Goal: Information Seeking & Learning: Learn about a topic

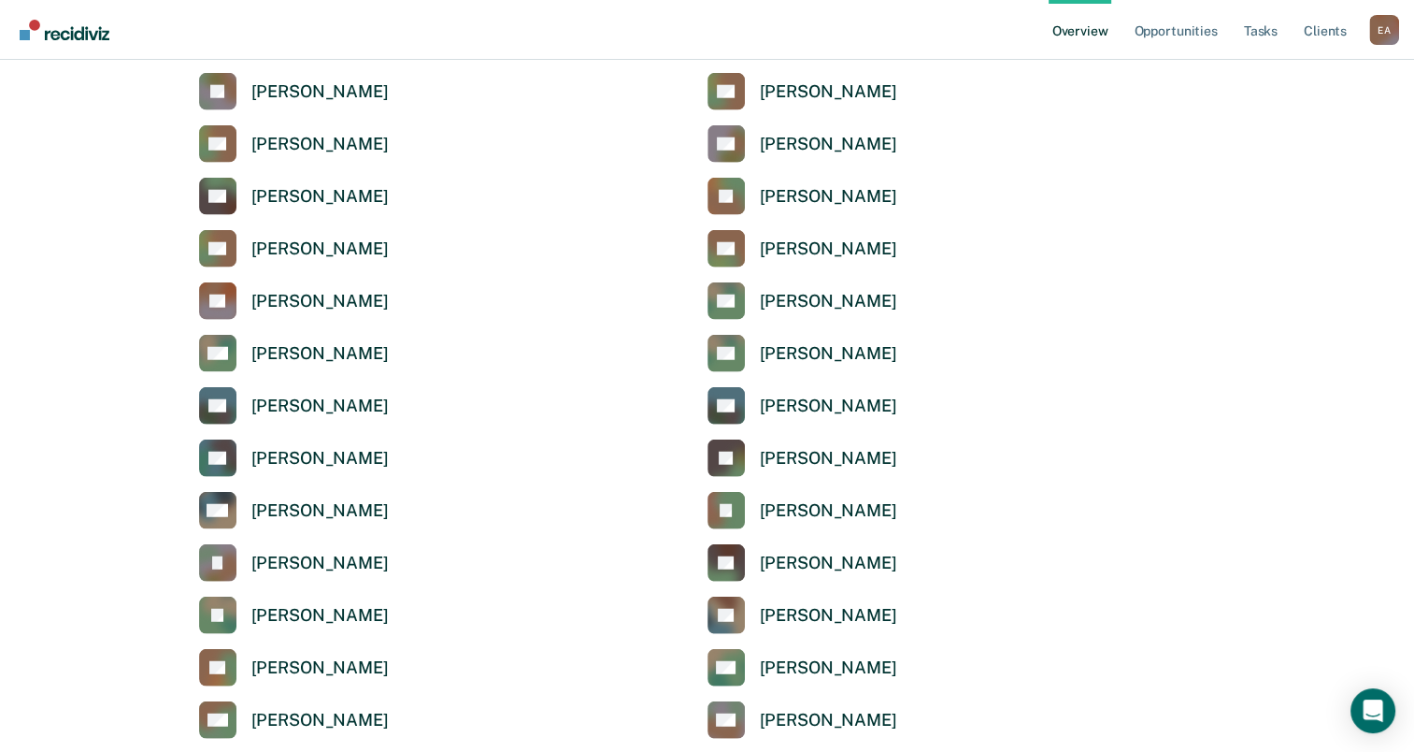
scroll to position [4674, 0]
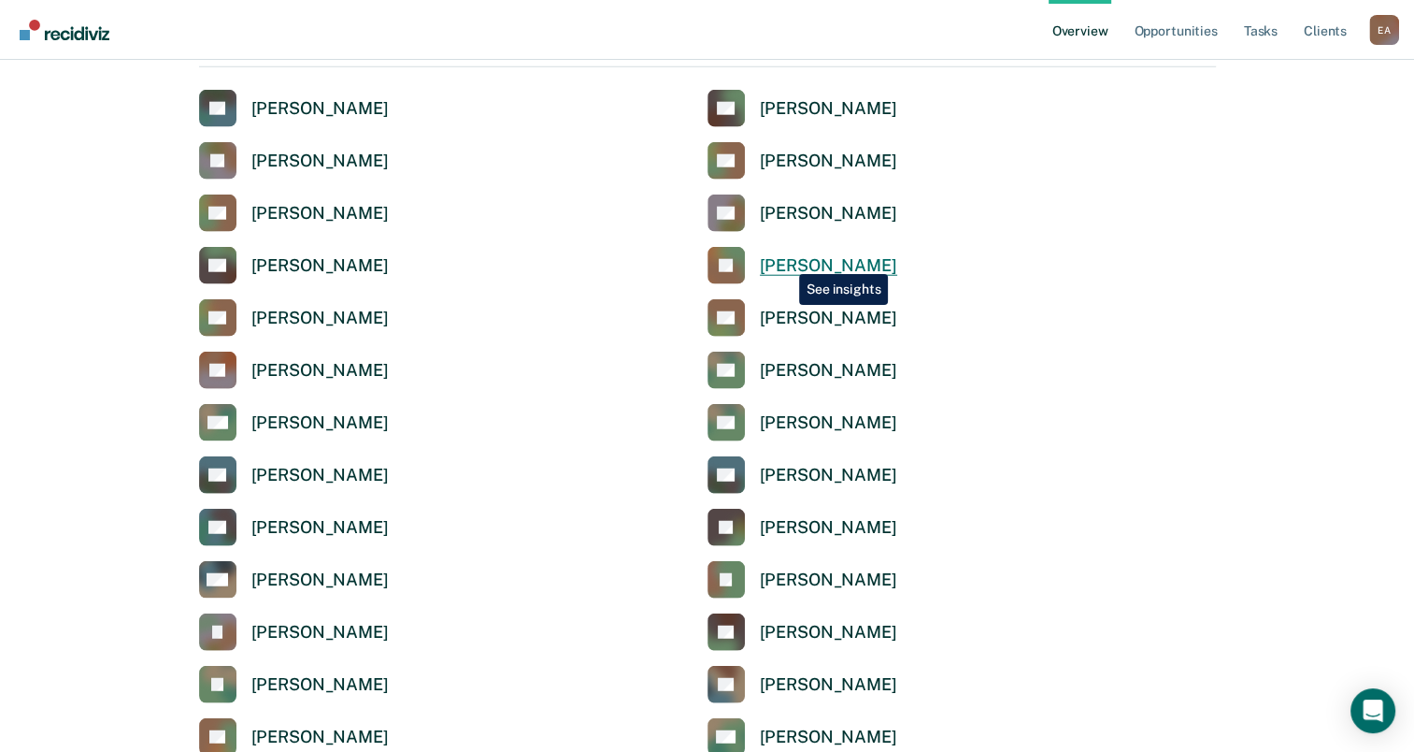
click at [785, 260] on div "[PERSON_NAME]" at bounding box center [828, 266] width 137 height 22
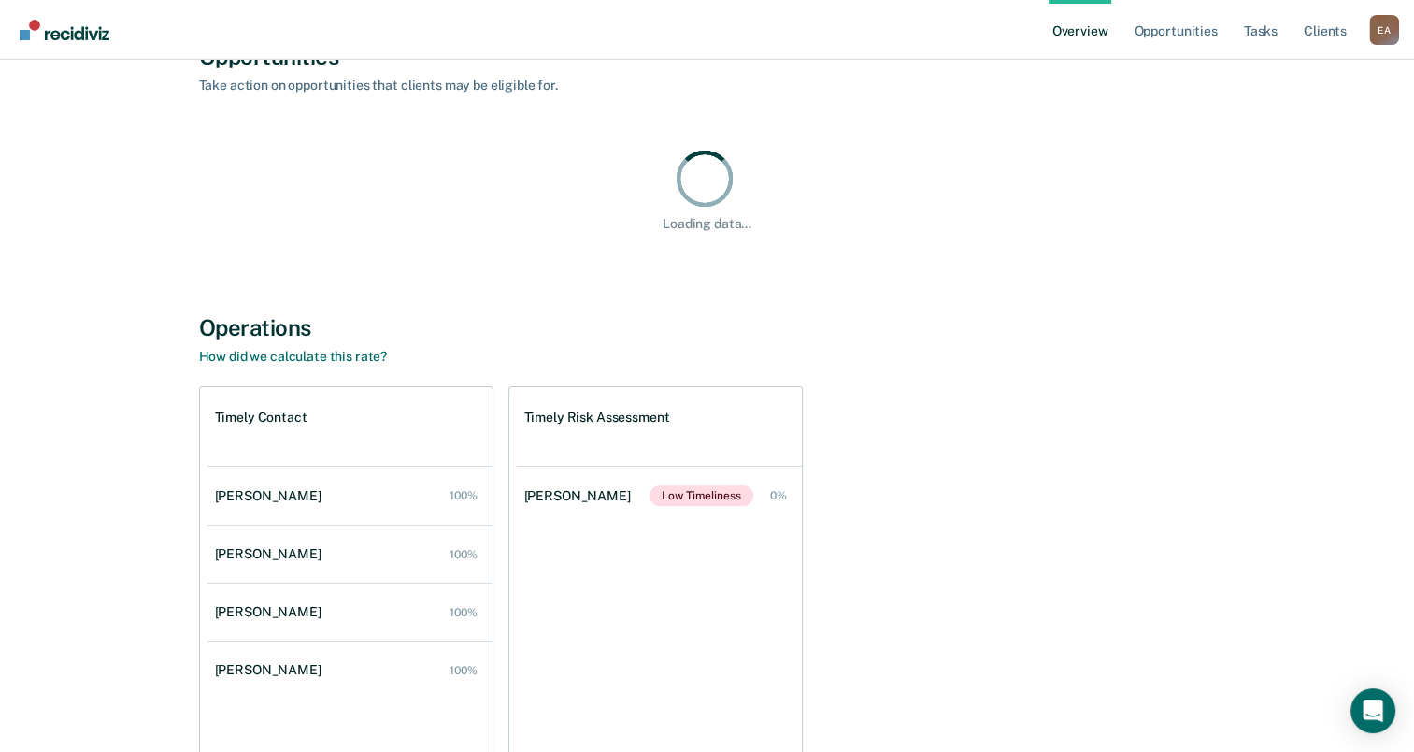
scroll to position [280, 0]
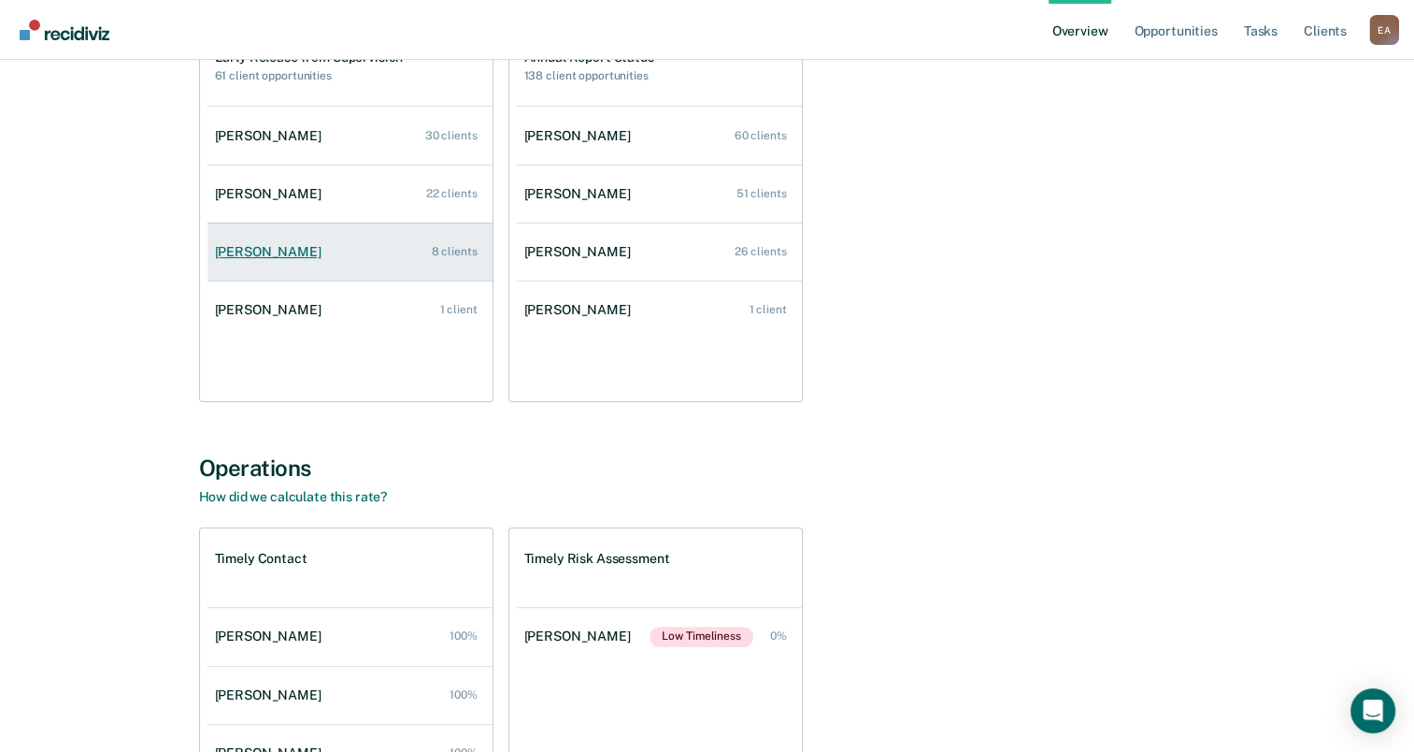
click at [254, 249] on link "[PERSON_NAME] 8 clients" at bounding box center [350, 251] width 285 height 53
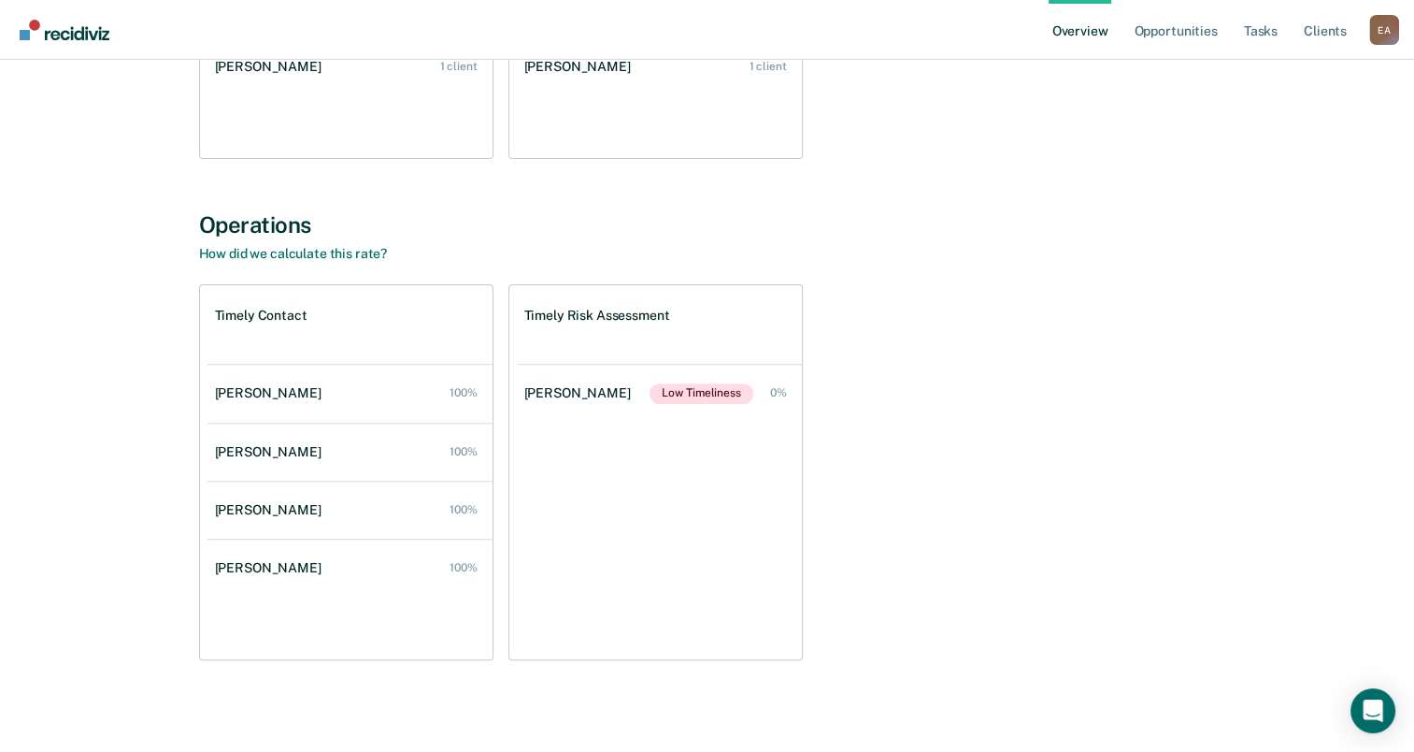
scroll to position [528, 0]
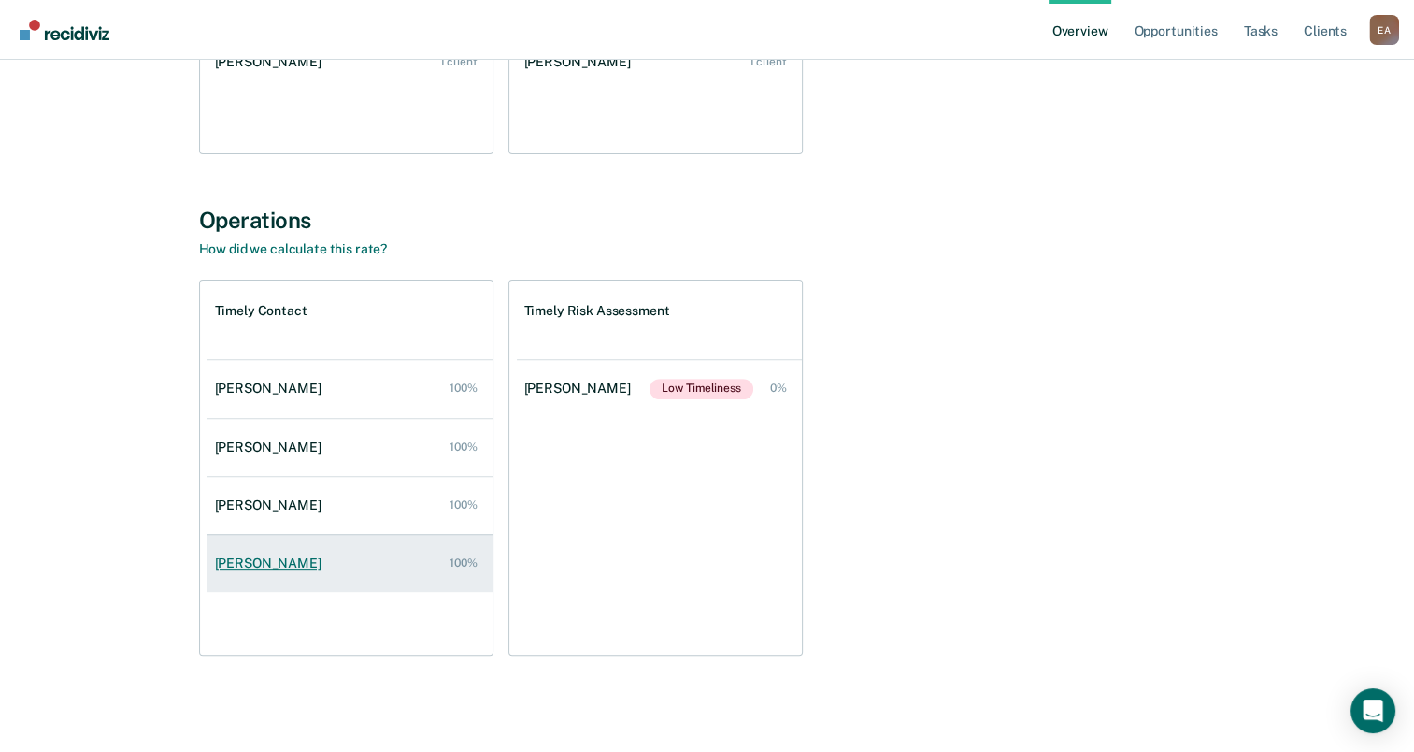
click at [280, 561] on div "[PERSON_NAME]" at bounding box center [272, 563] width 114 height 16
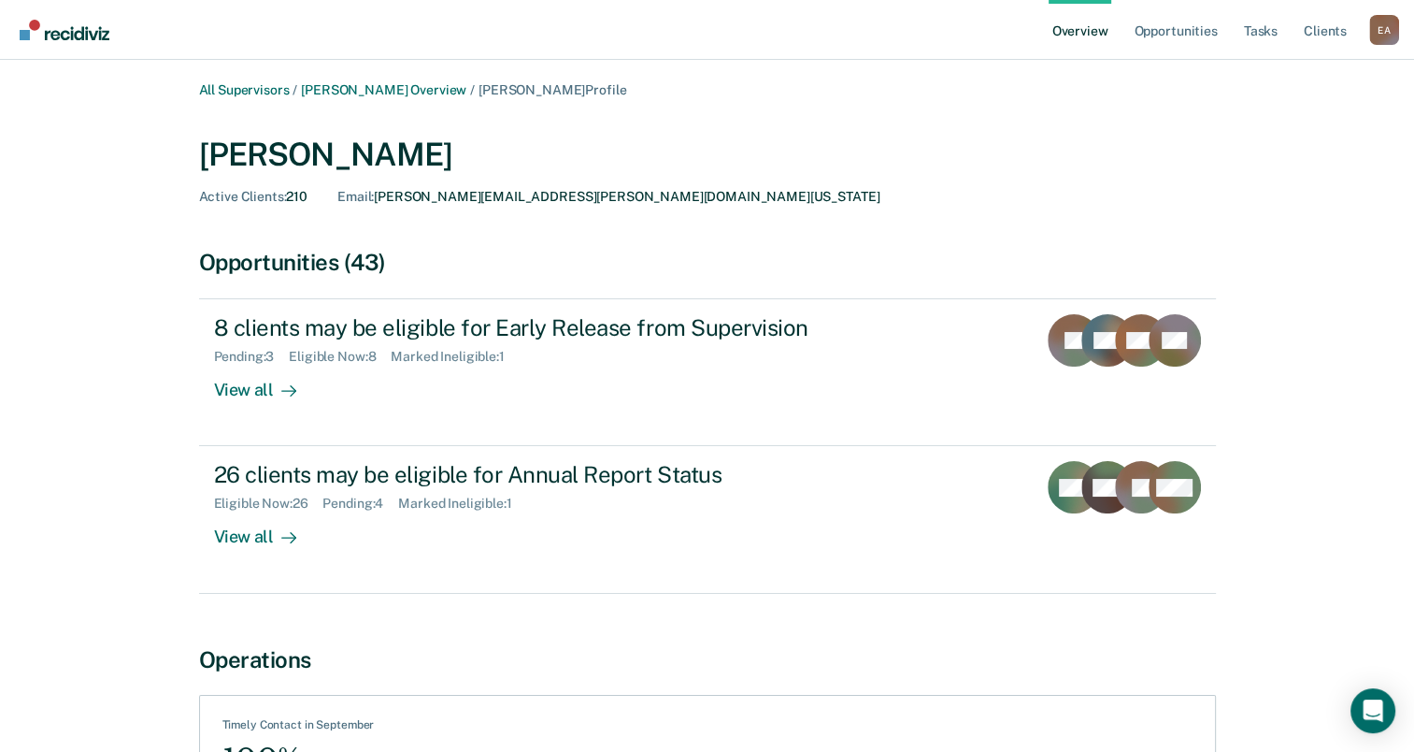
click at [431, 194] on div "Email : BARBARA.RODRIGUEZ@TDCJ.TEXAS.GOV" at bounding box center [608, 197] width 542 height 16
click at [865, 165] on div "Barbara Rodriguez" at bounding box center [707, 155] width 1017 height 38
click at [1335, 34] on link "Client s" at bounding box center [1325, 30] width 50 height 60
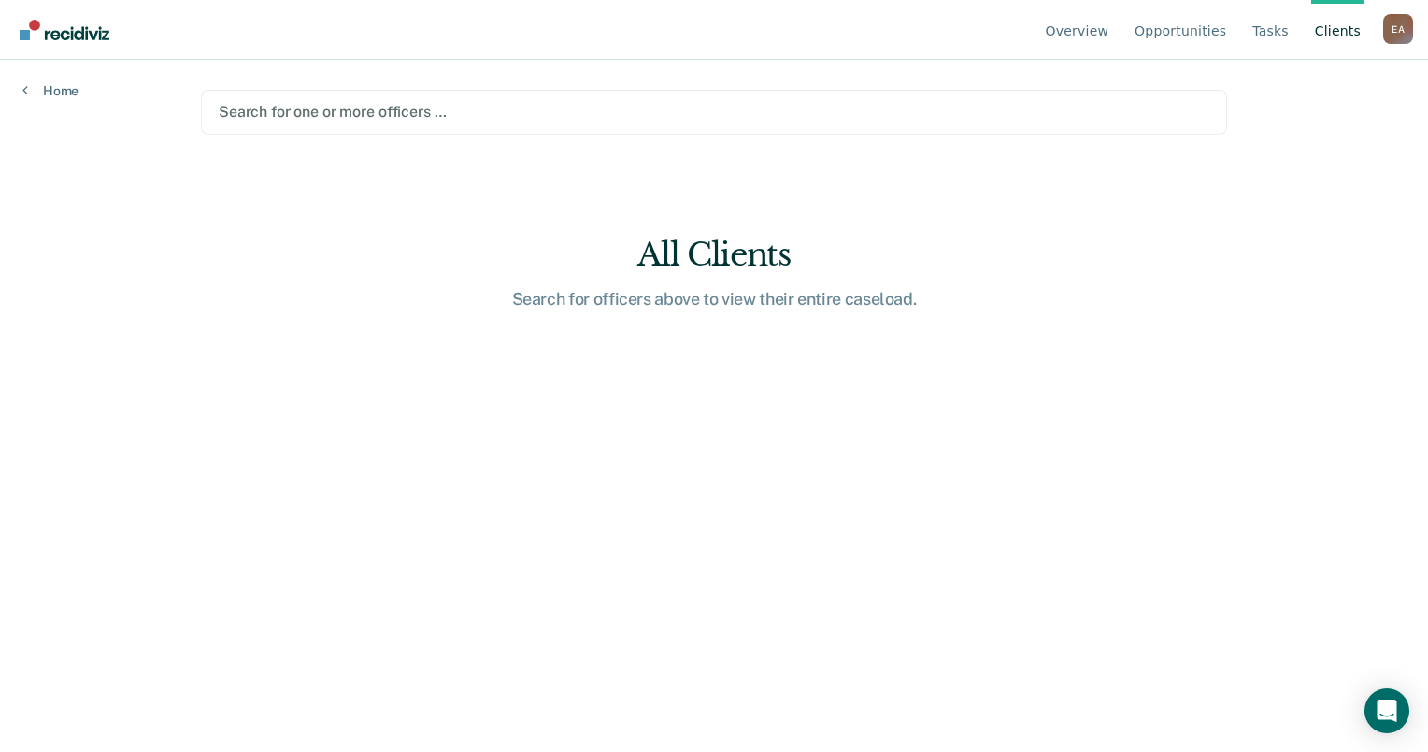
click at [799, 118] on div at bounding box center [714, 112] width 991 height 22
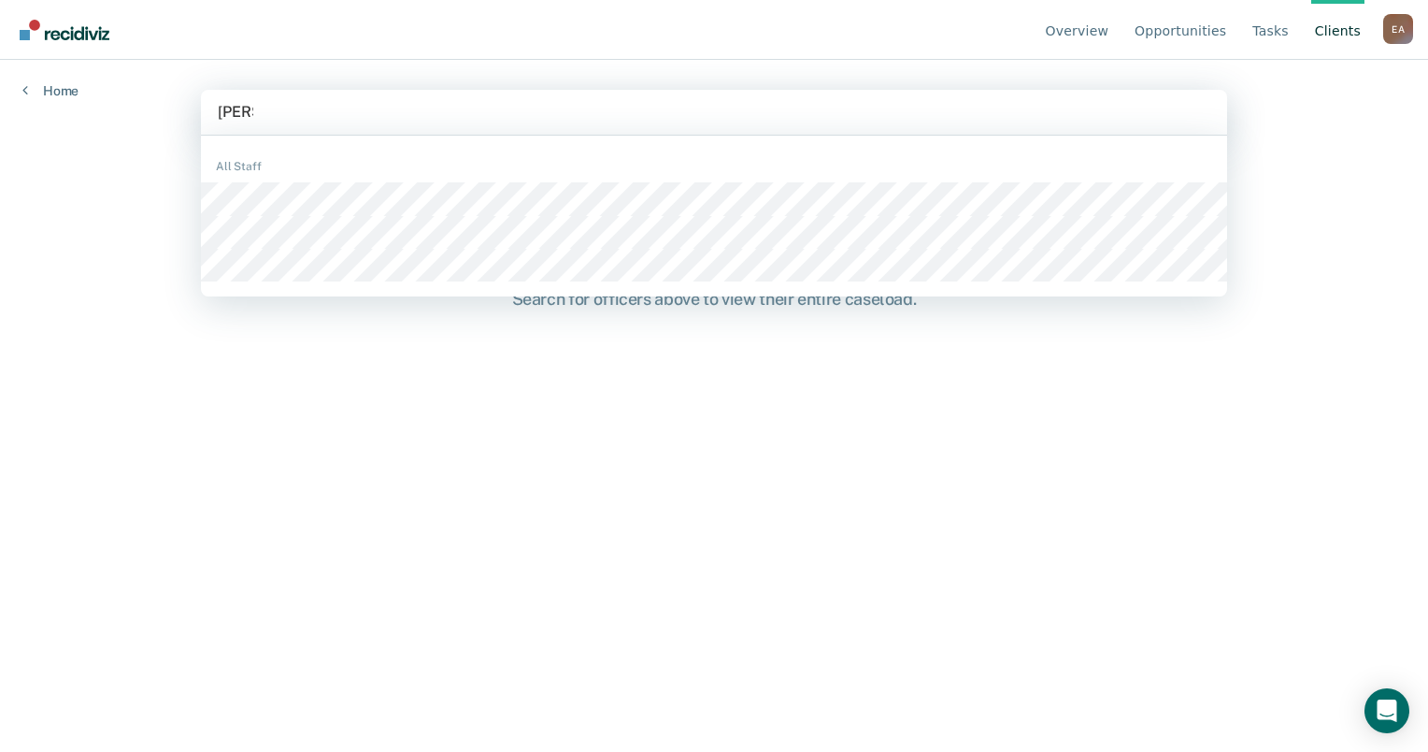
type input "barb"
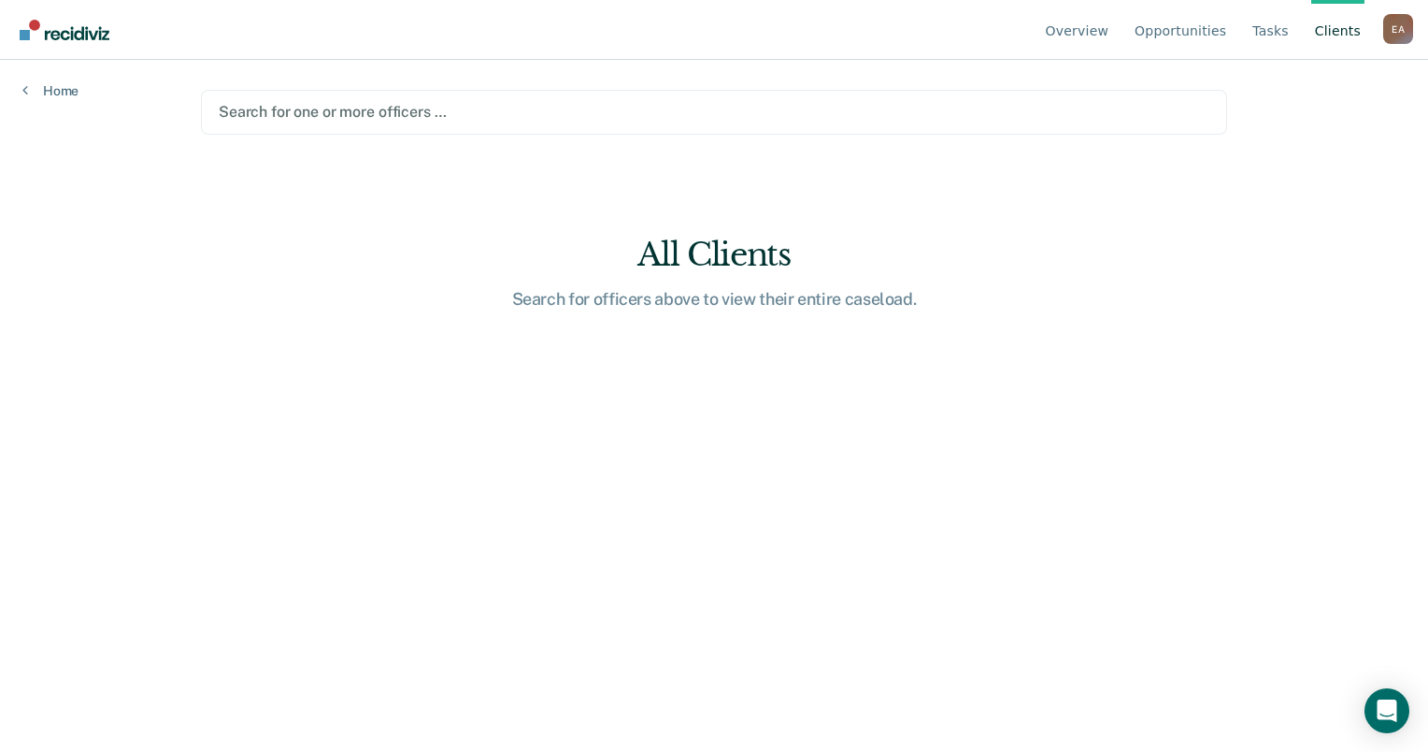
click at [394, 103] on div at bounding box center [714, 112] width 991 height 22
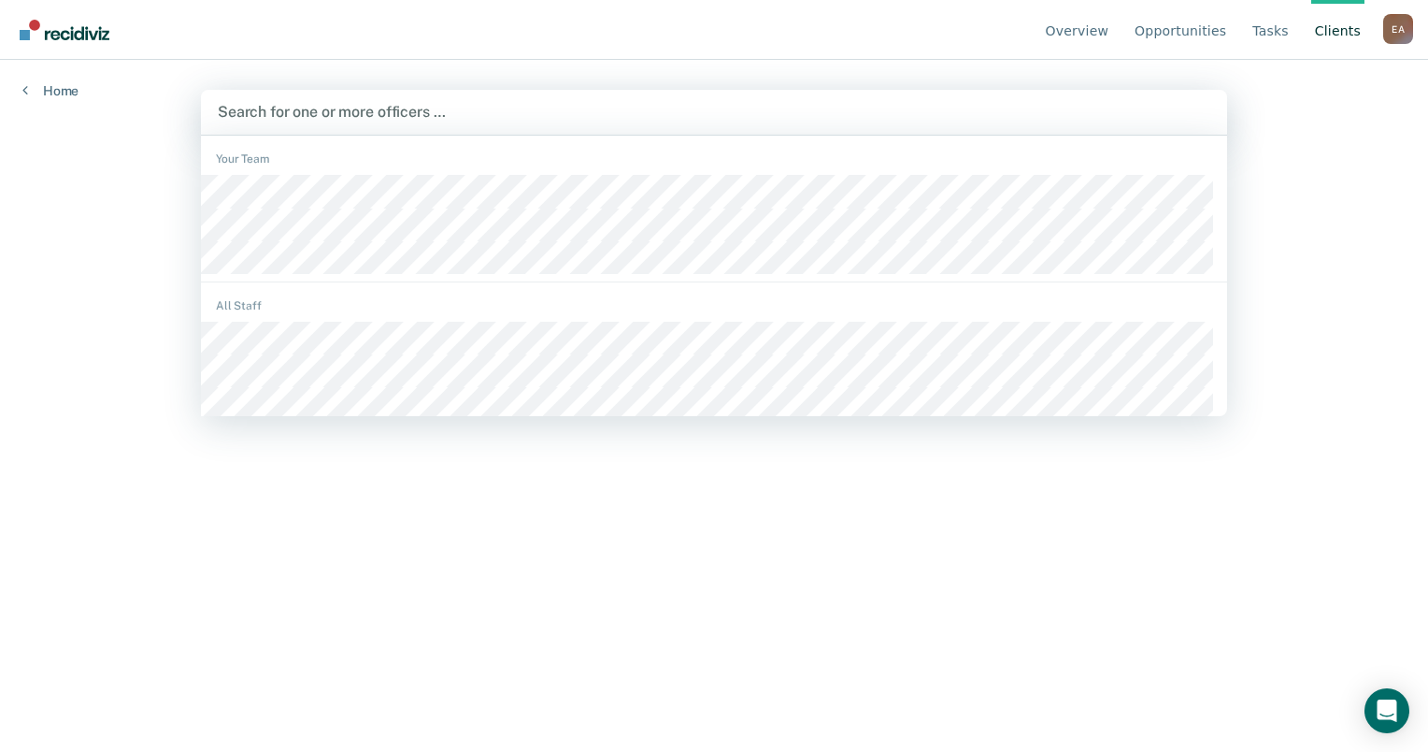
type input "a"
type input "bar"
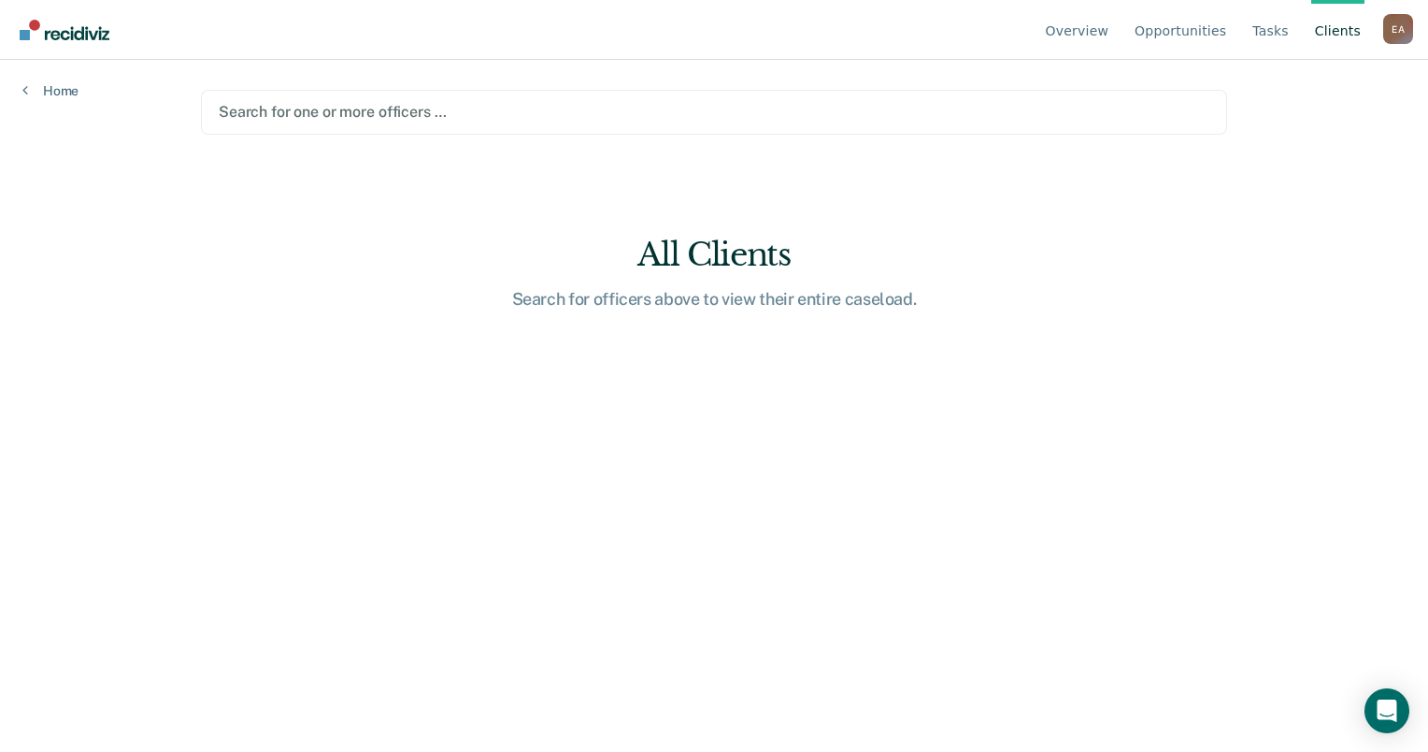
drag, startPoint x: 436, startPoint y: 112, endPoint x: 426, endPoint y: 111, distance: 9.4
click at [433, 112] on div at bounding box center [714, 112] width 991 height 22
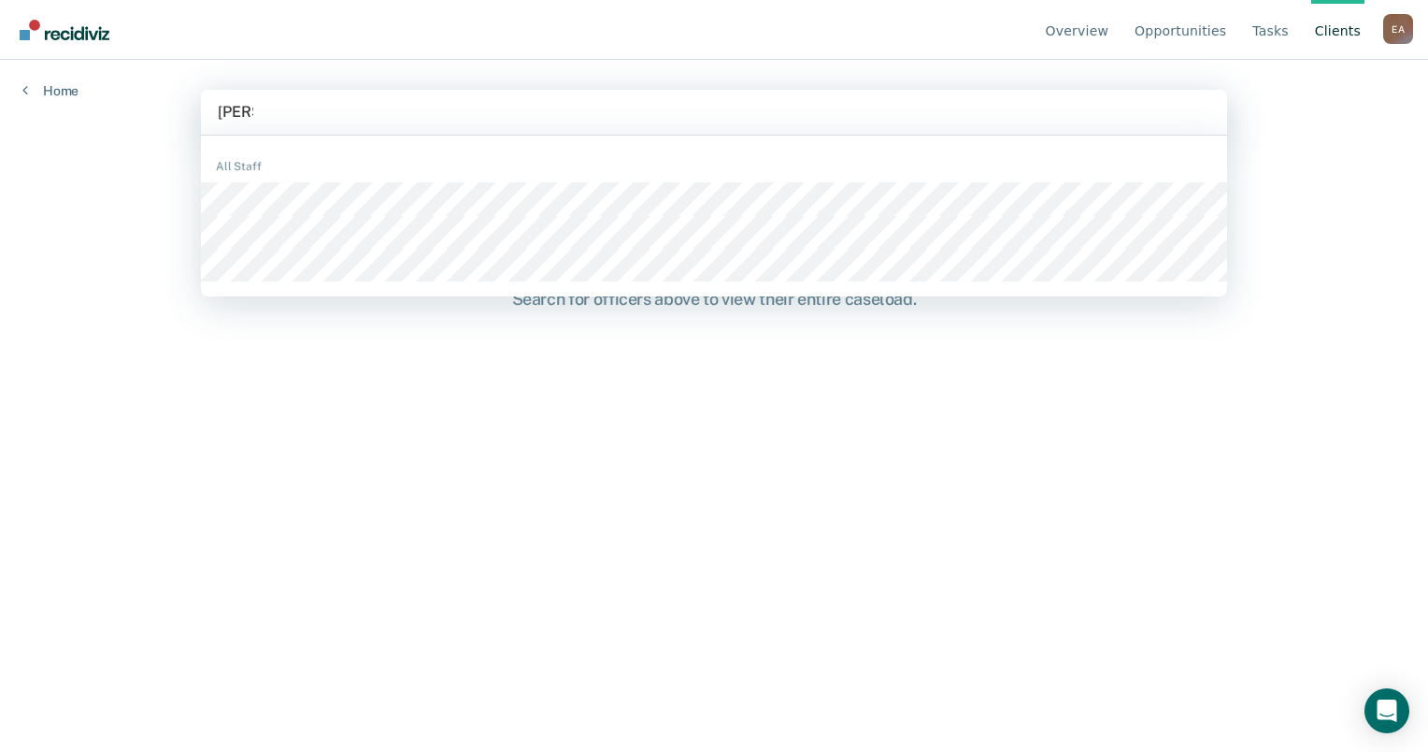
type input "barbar"
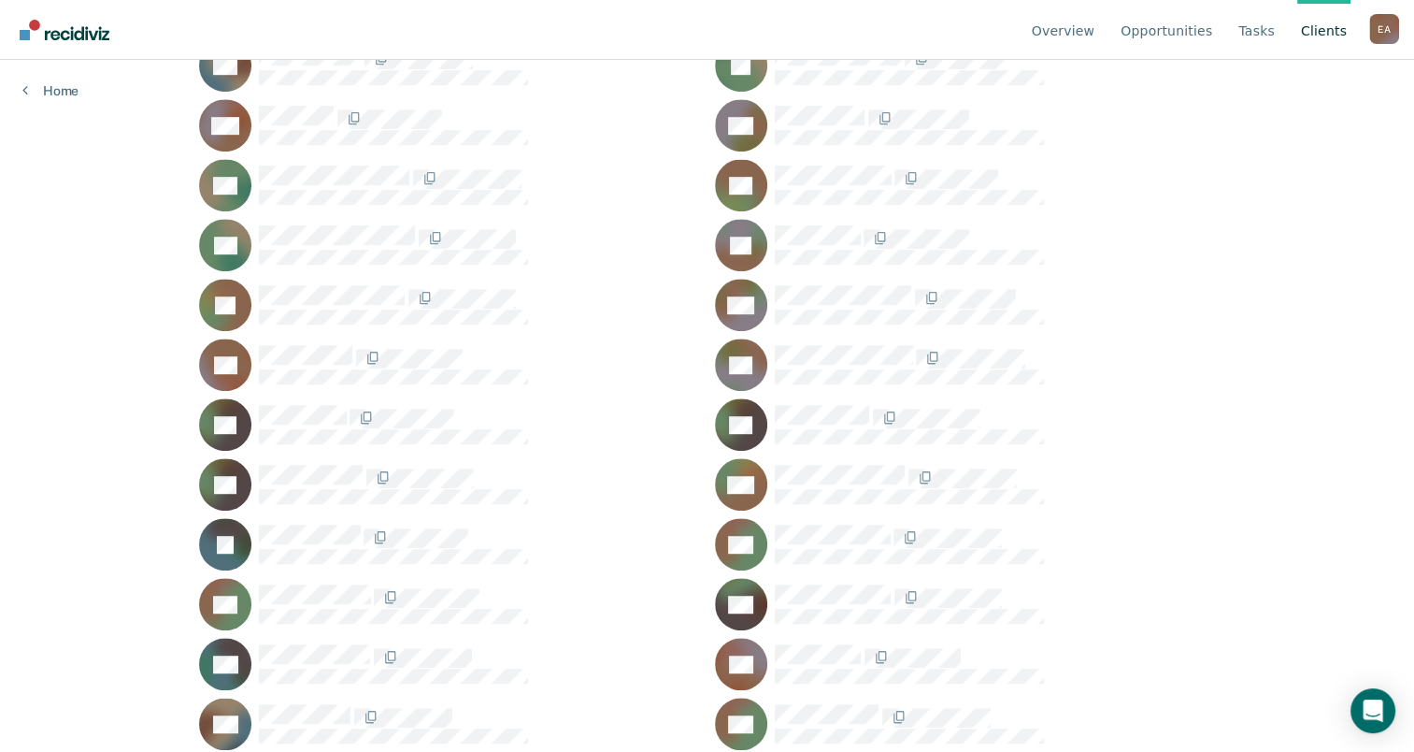
scroll to position [1122, 0]
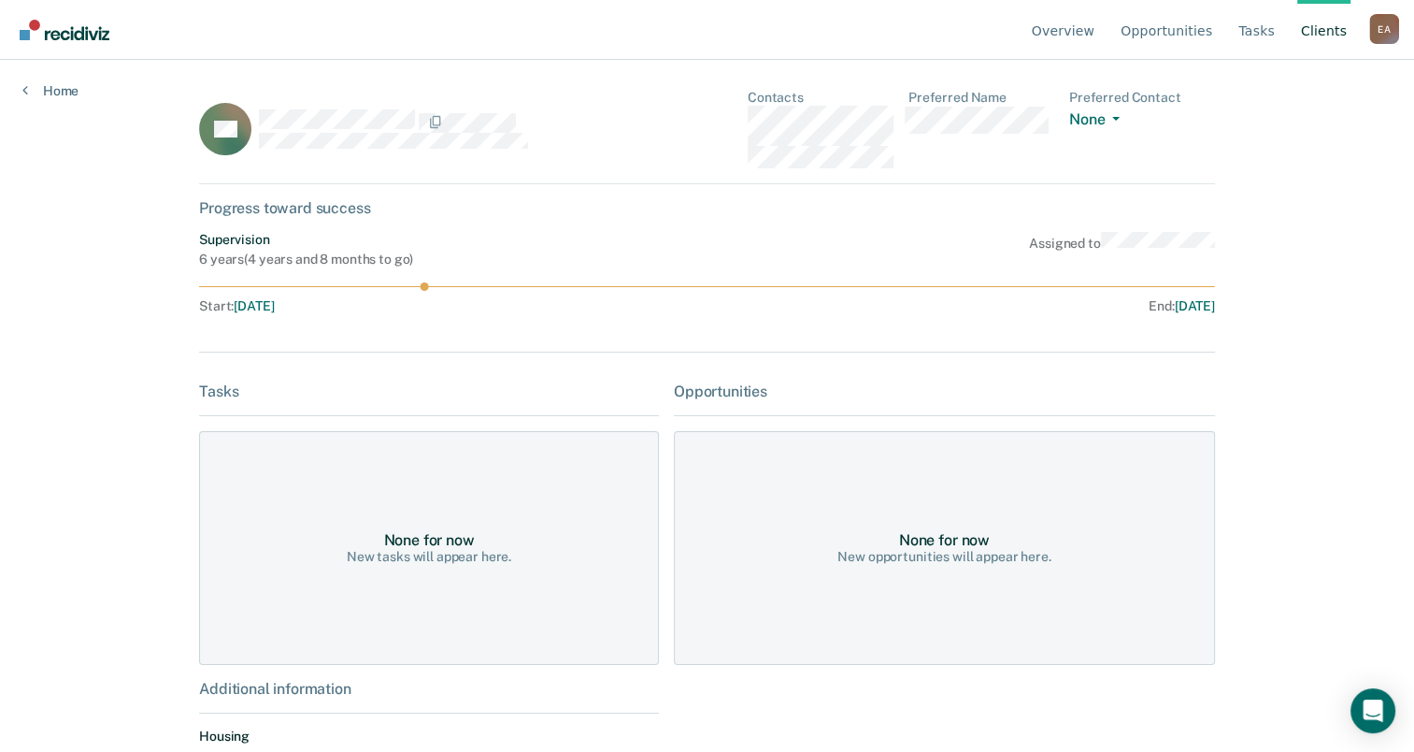
scroll to position [71, 0]
